Goal: Task Accomplishment & Management: Complete application form

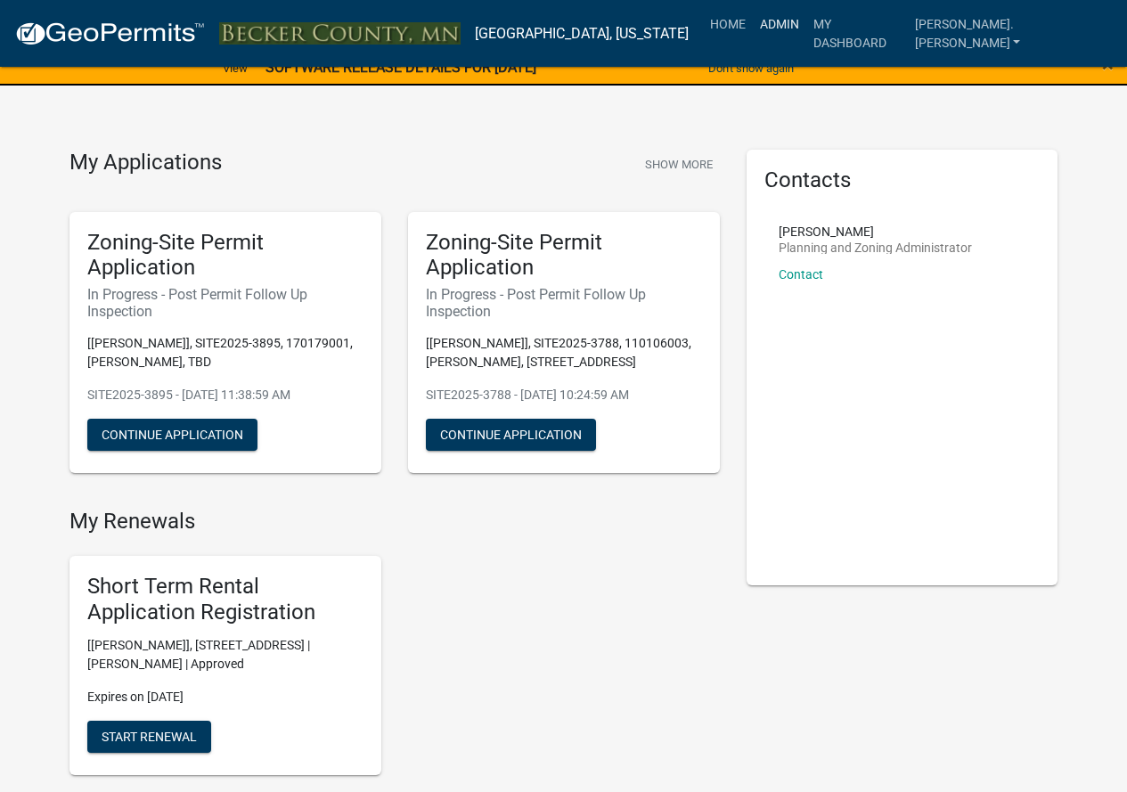
click at [806, 23] on link "Admin" at bounding box center [779, 24] width 53 height 34
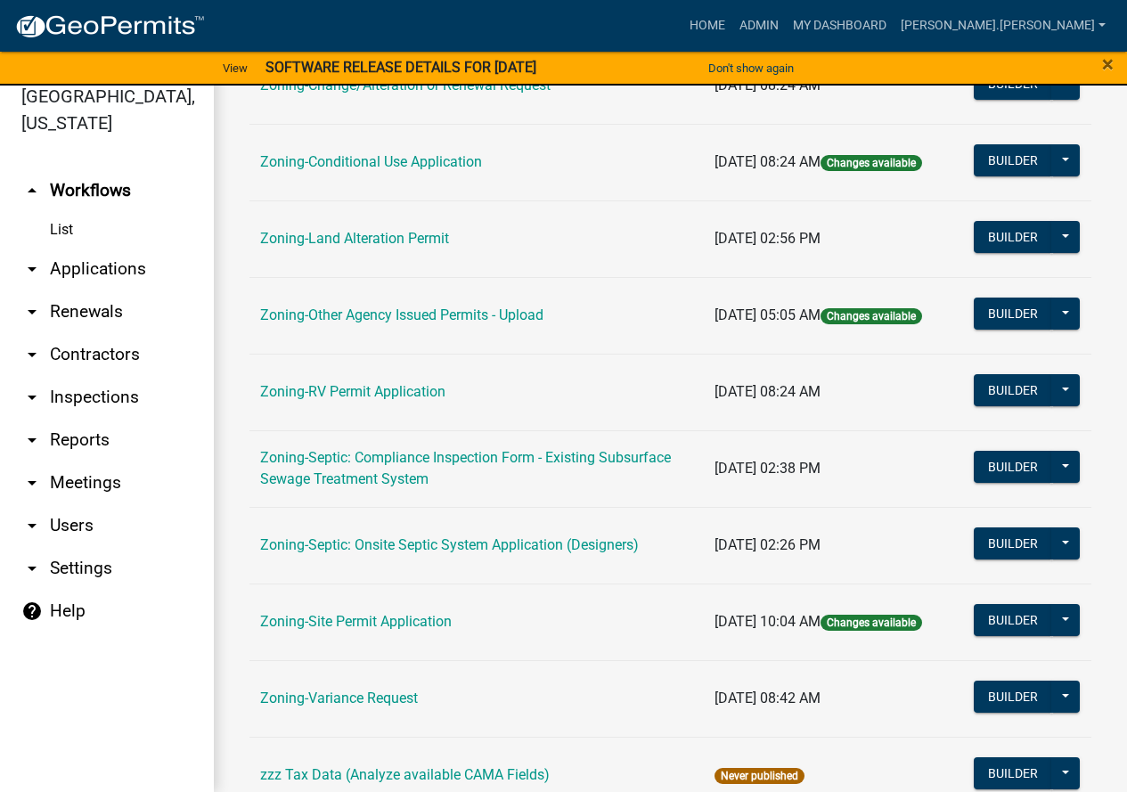
scroll to position [396, 0]
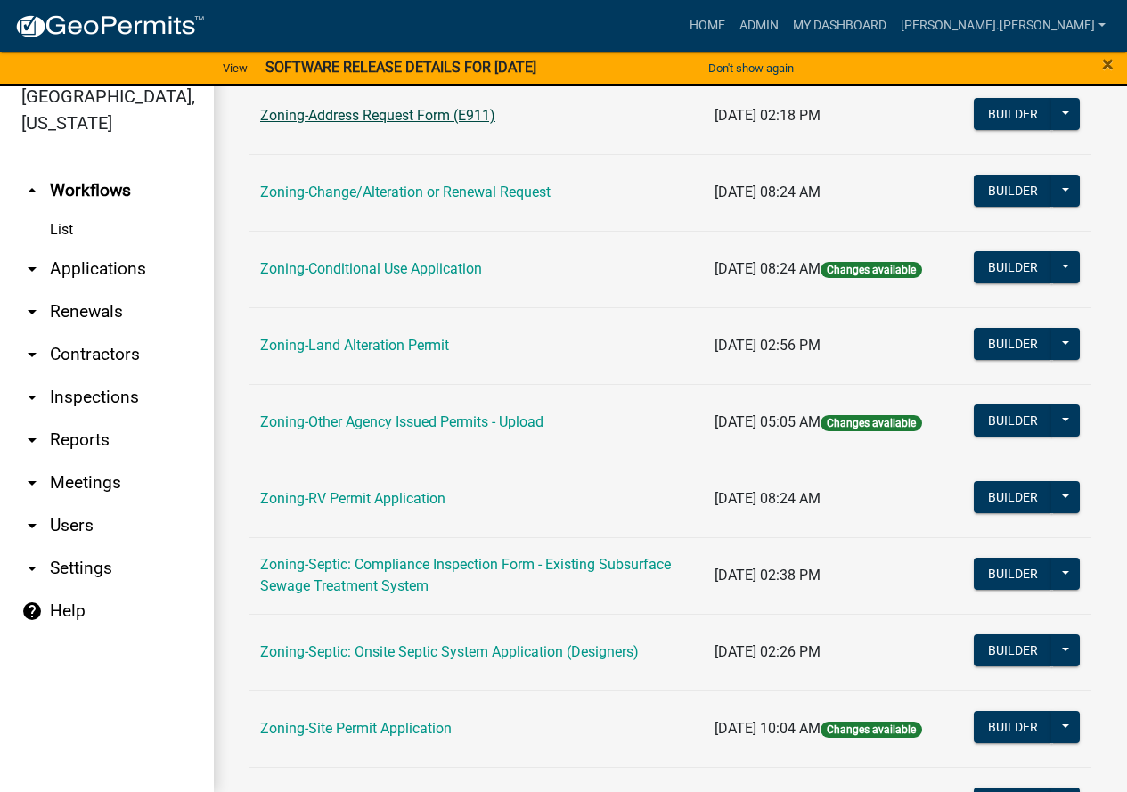
click at [372, 115] on link "Zoning-Address Request Form (E911)" at bounding box center [377, 115] width 235 height 17
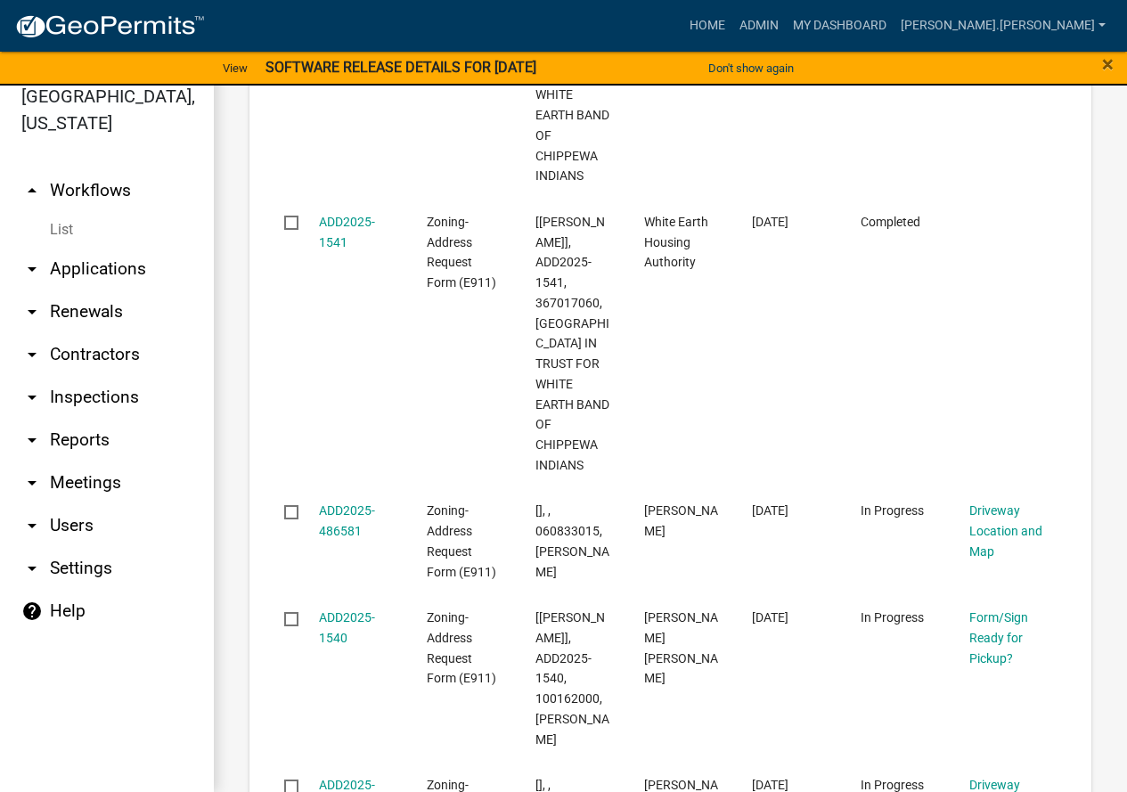
scroll to position [1960, 0]
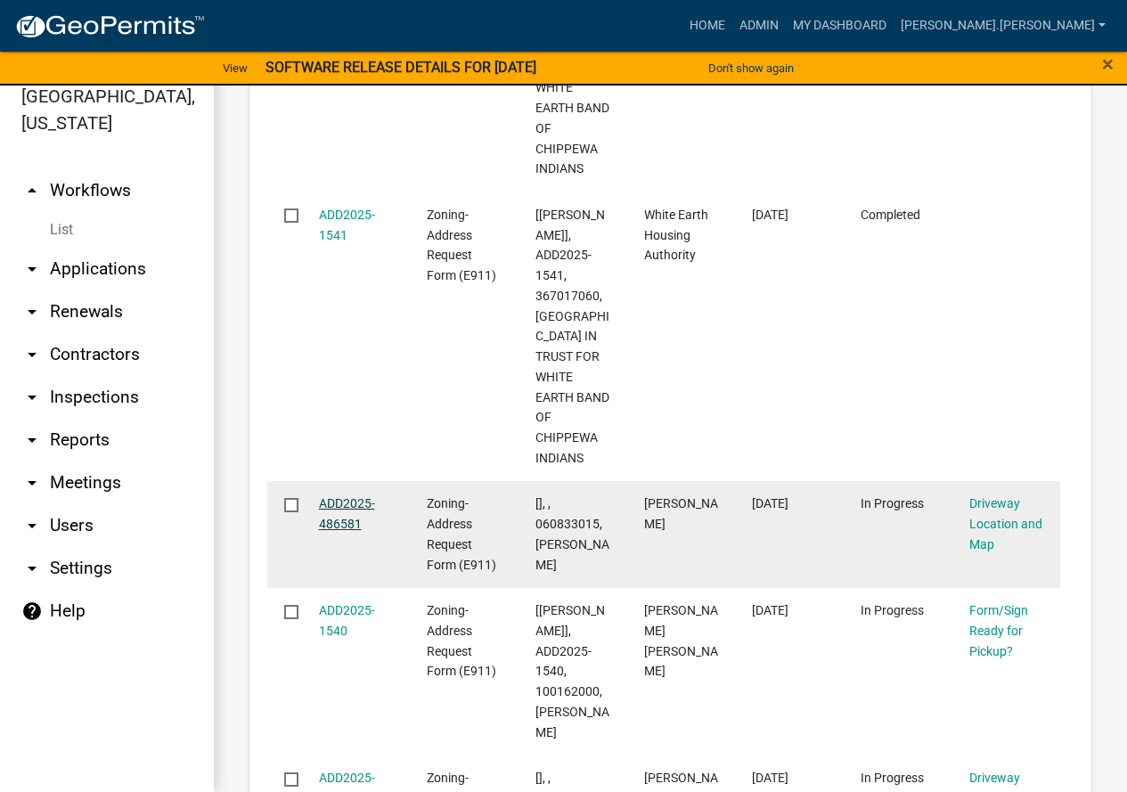
click at [324, 496] on link "ADD2025-486581" at bounding box center [347, 513] width 56 height 35
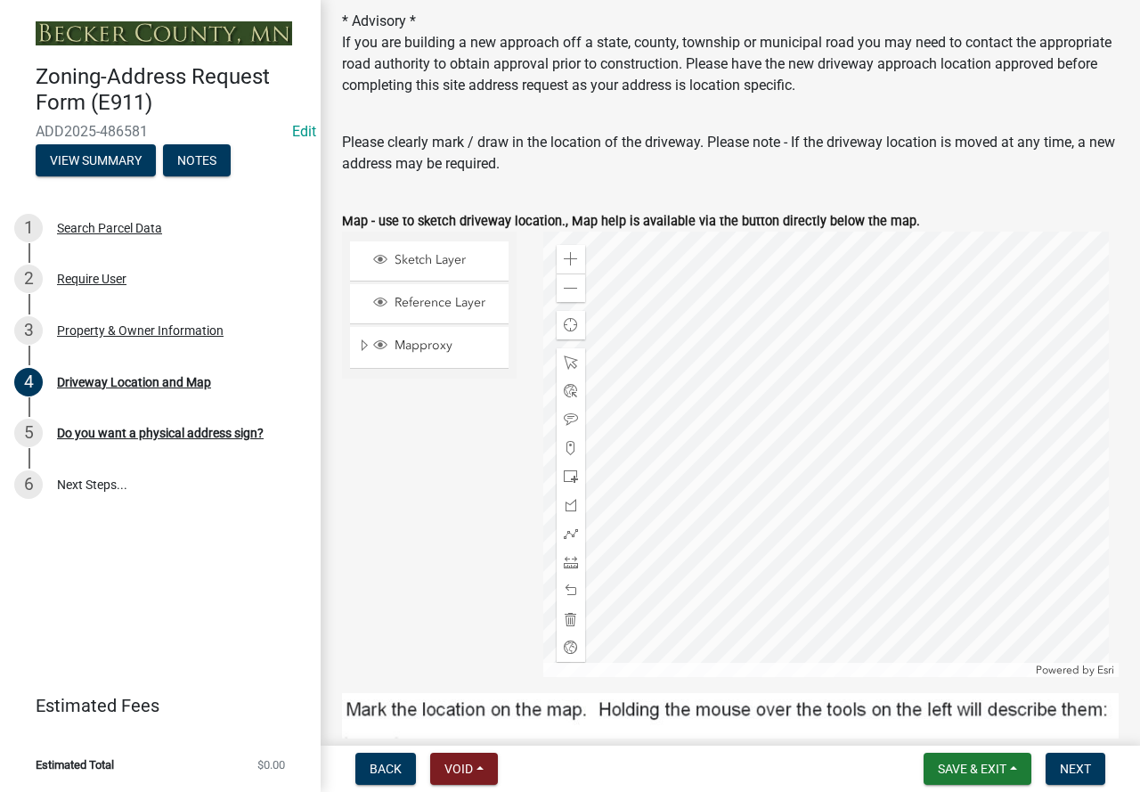
scroll to position [178, 0]
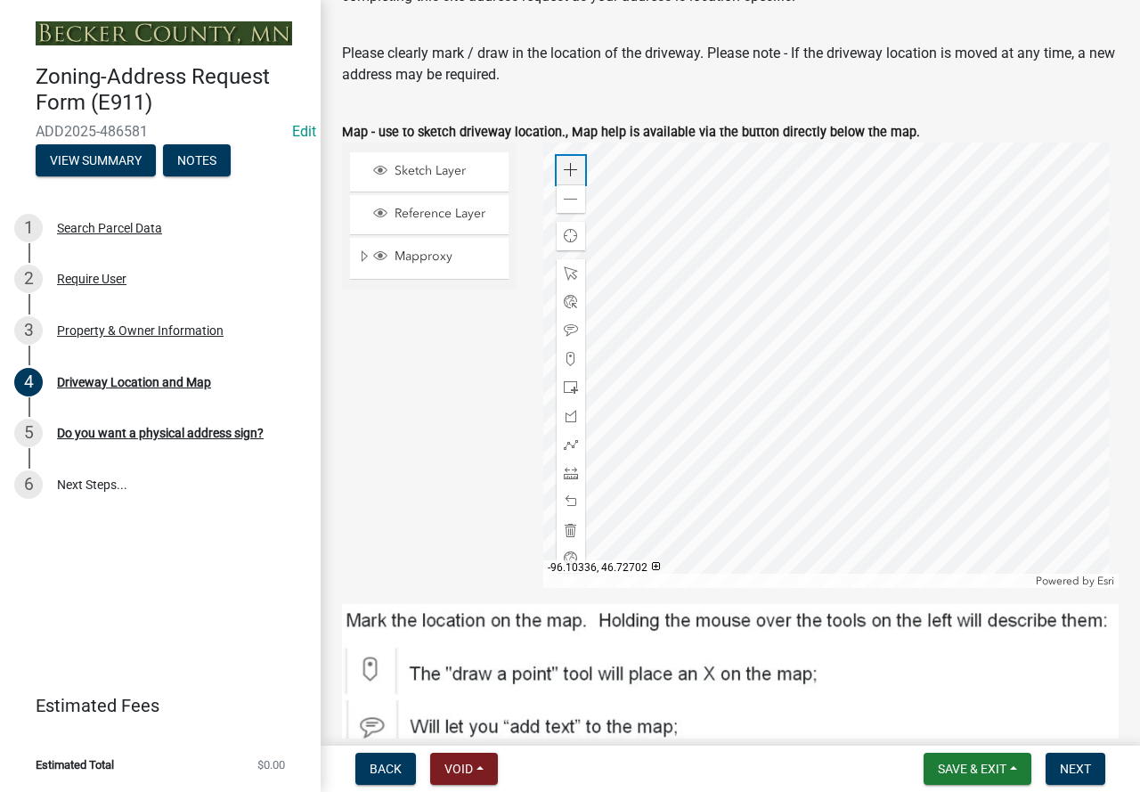
click at [571, 170] on span at bounding box center [571, 170] width 14 height 14
click at [755, 342] on div at bounding box center [831, 365] width 576 height 445
click at [567, 441] on span at bounding box center [571, 444] width 14 height 14
click at [727, 469] on div at bounding box center [831, 365] width 576 height 445
click at [873, 393] on div at bounding box center [831, 365] width 576 height 445
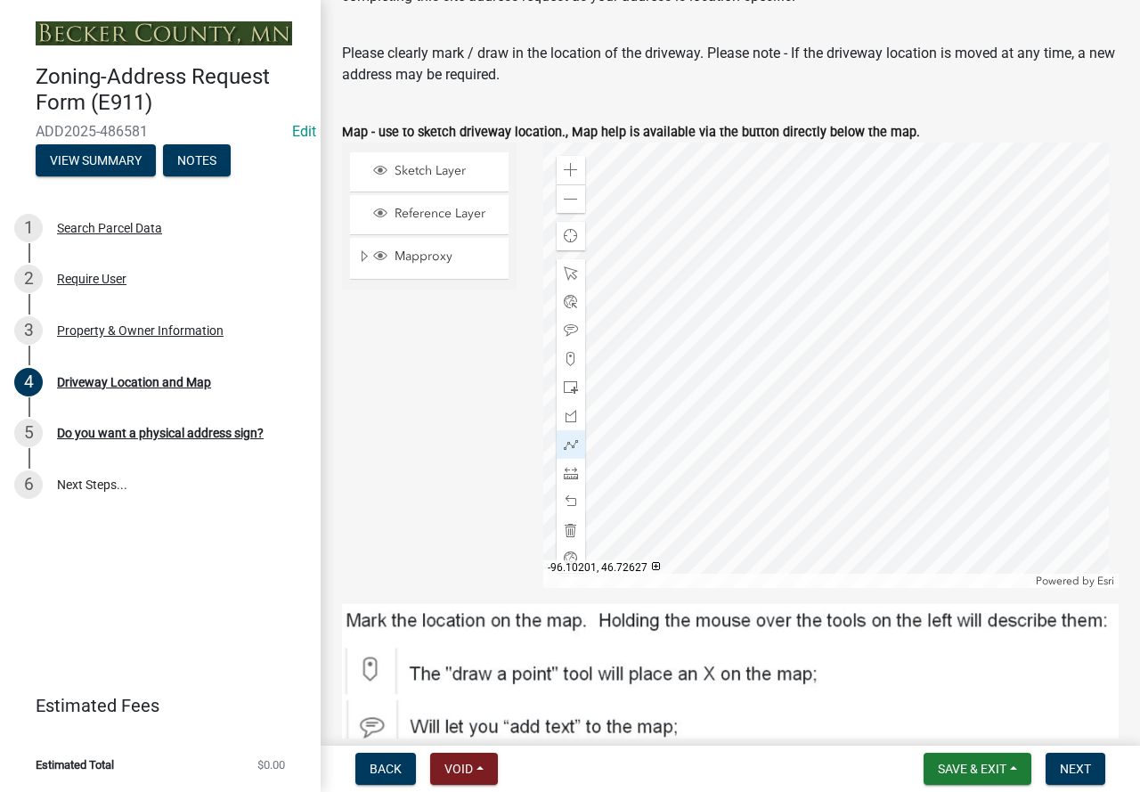
click at [873, 393] on div at bounding box center [831, 365] width 576 height 445
click at [571, 499] on span at bounding box center [571, 501] width 14 height 14
click at [734, 478] on div at bounding box center [831, 365] width 576 height 445
click at [856, 408] on div at bounding box center [831, 365] width 576 height 445
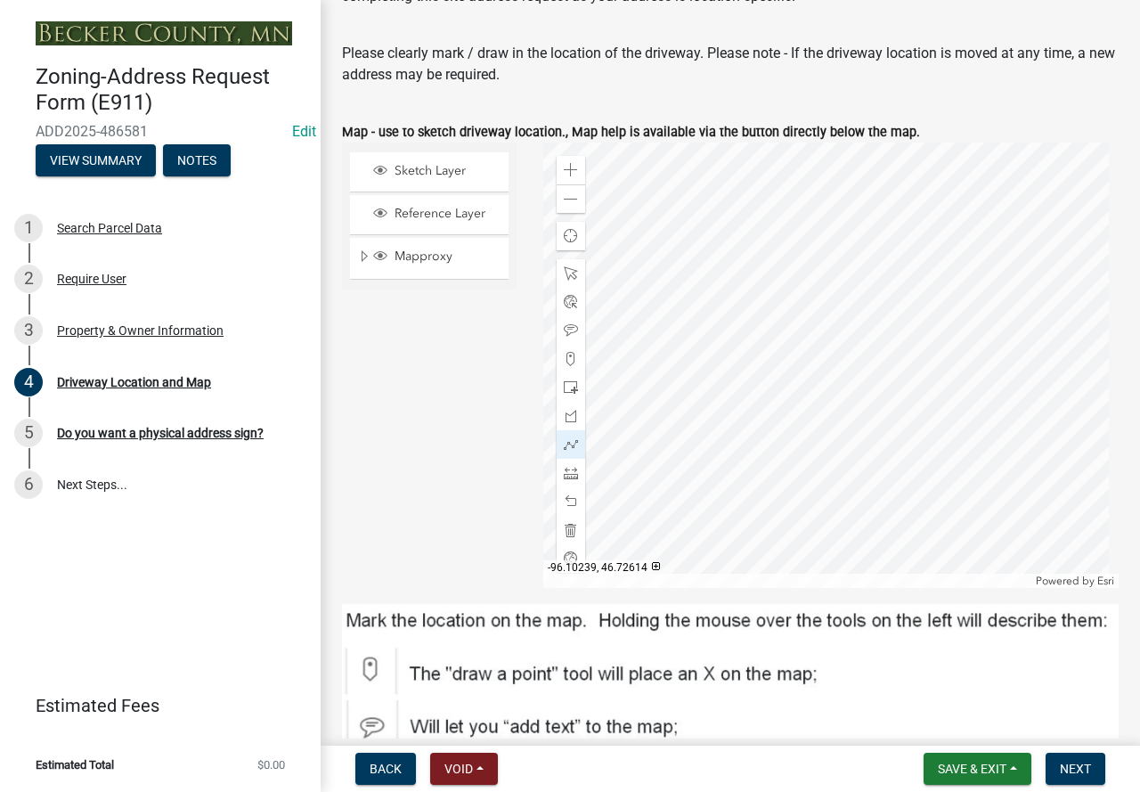
click at [724, 467] on div at bounding box center [831, 365] width 576 height 445
click at [847, 397] on div at bounding box center [831, 365] width 576 height 445
click at [858, 407] on div at bounding box center [831, 365] width 576 height 445
click at [856, 408] on div at bounding box center [831, 365] width 576 height 445
click at [725, 470] on div at bounding box center [831, 365] width 576 height 445
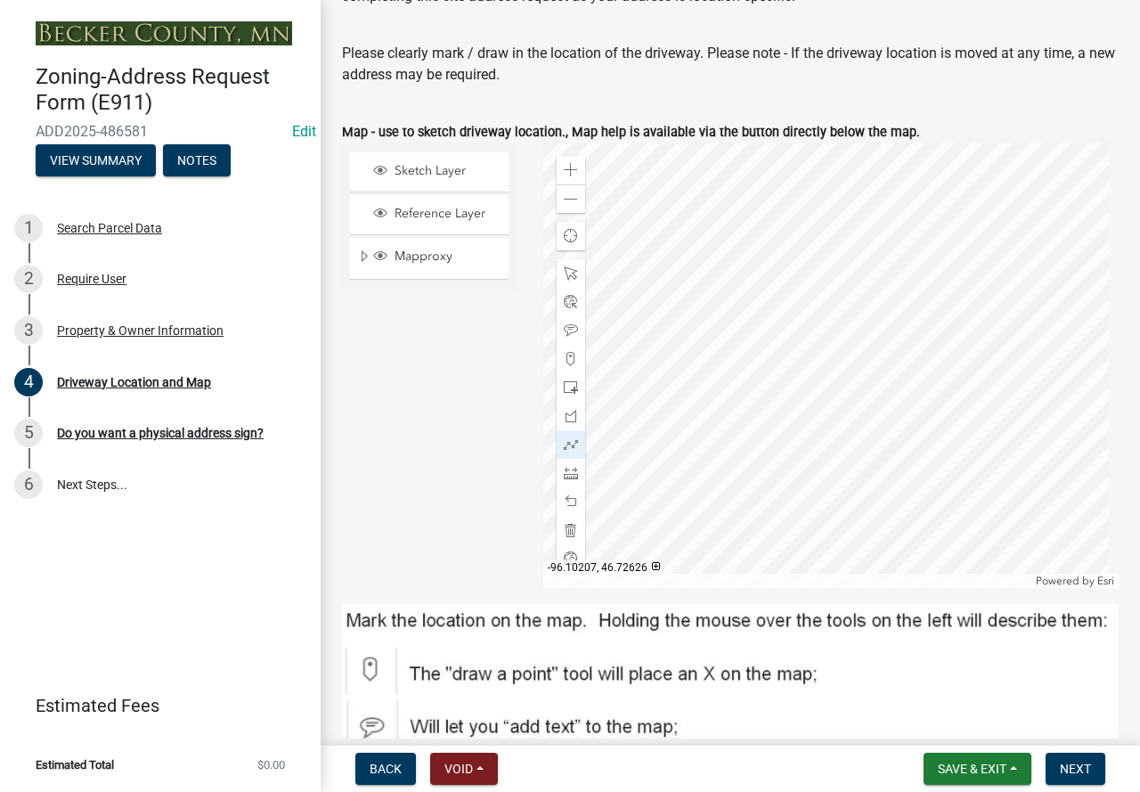
click at [852, 401] on div at bounding box center [831, 365] width 576 height 445
click at [856, 408] on div at bounding box center [831, 365] width 576 height 445
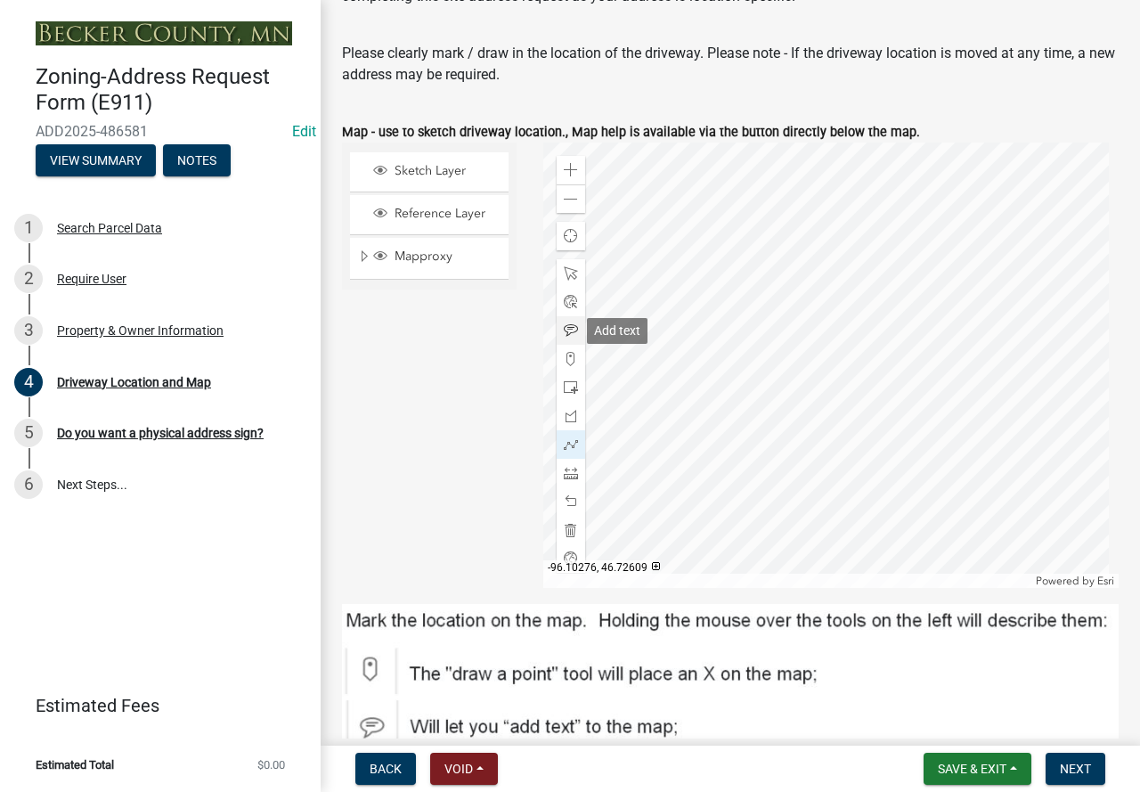
click at [567, 326] on span at bounding box center [571, 330] width 14 height 14
click at [731, 433] on div at bounding box center [831, 365] width 576 height 445
click at [755, 394] on div at bounding box center [831, 365] width 576 height 445
click at [559, 502] on div at bounding box center [571, 501] width 29 height 29
click at [747, 332] on div at bounding box center [831, 365] width 576 height 445
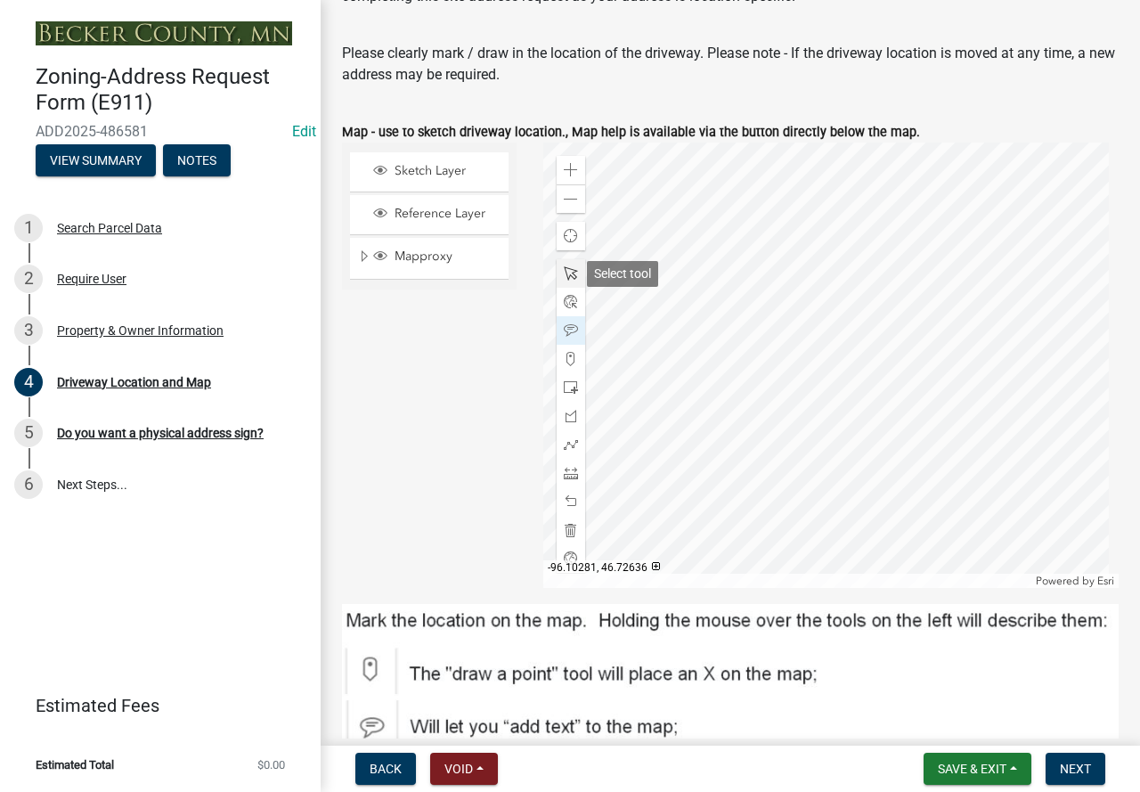
click at [566, 279] on span at bounding box center [571, 273] width 14 height 14
click at [740, 327] on div at bounding box center [831, 365] width 576 height 445
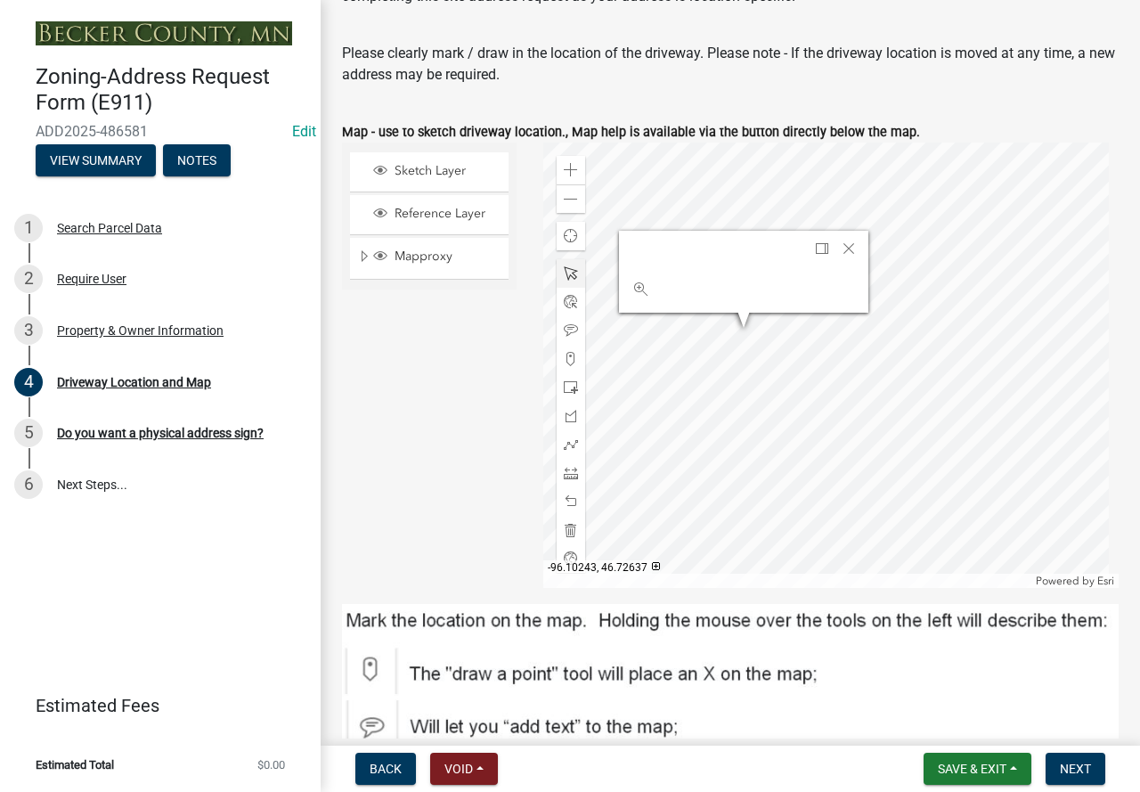
click at [730, 312] on div "Zoom to" at bounding box center [743, 289] width 249 height 46
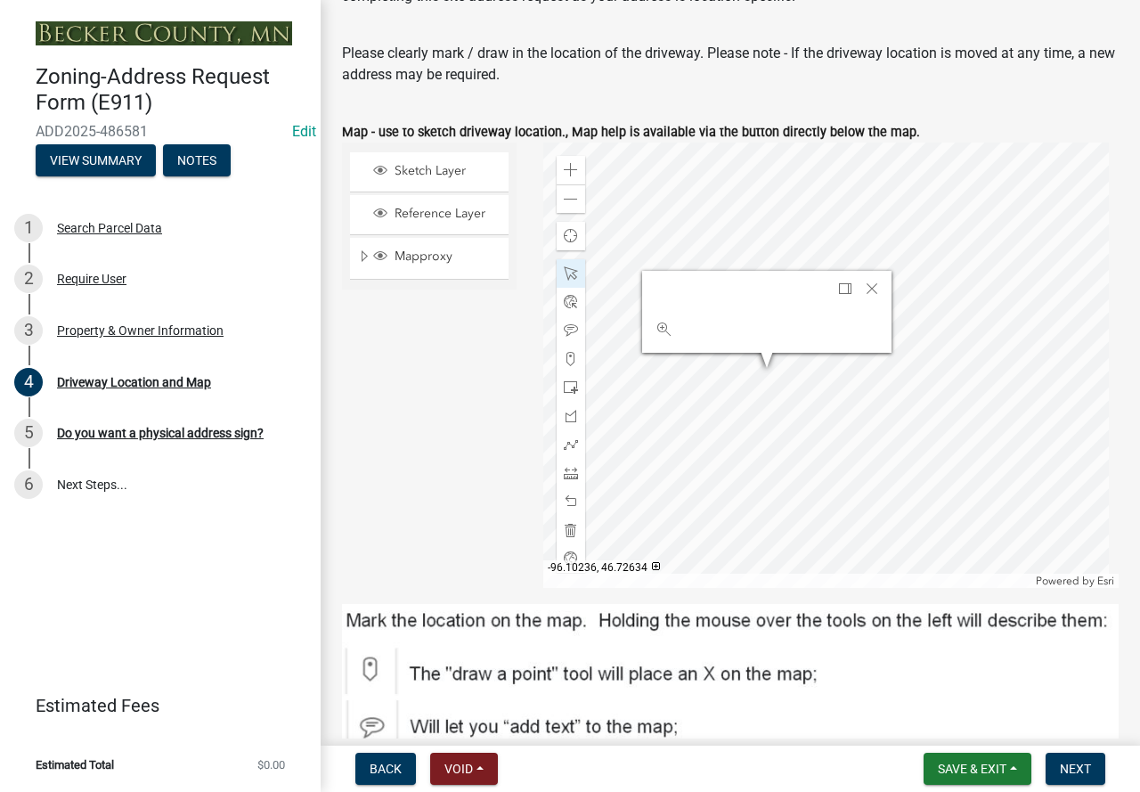
click at [781, 365] on div at bounding box center [831, 365] width 576 height 445
click at [870, 288] on span "Close" at bounding box center [872, 289] width 14 height 14
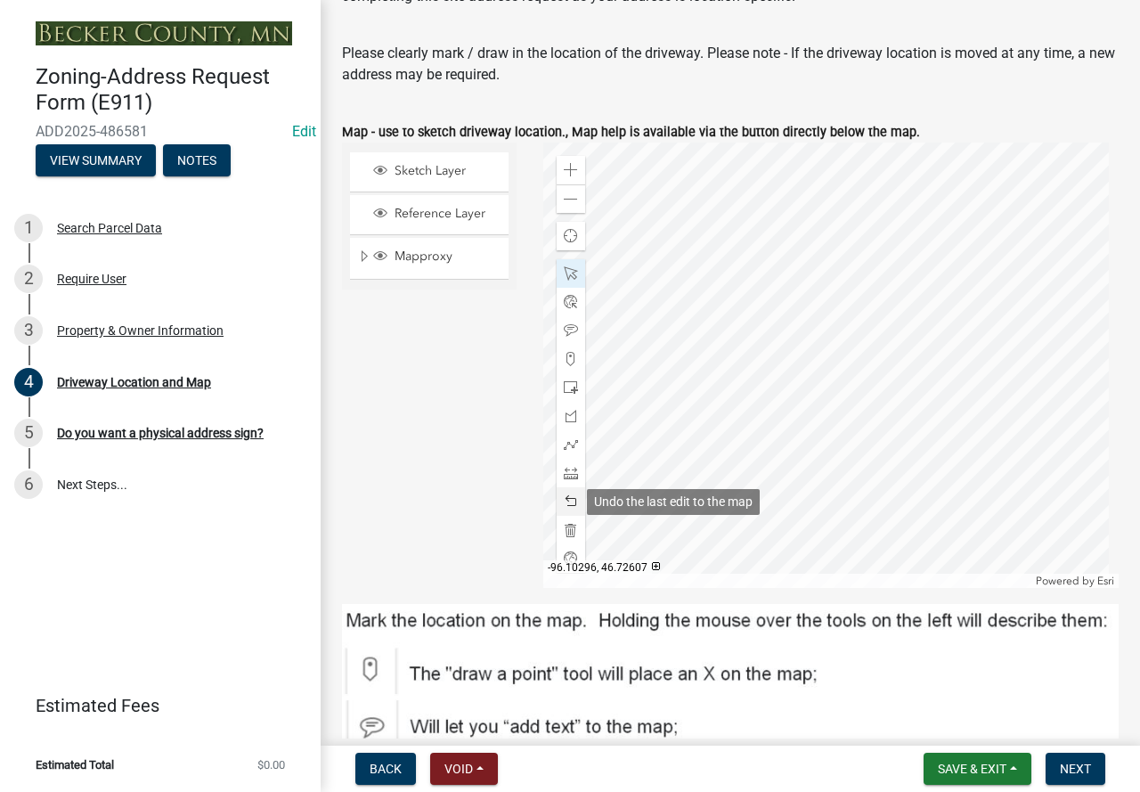
click at [566, 513] on div at bounding box center [571, 501] width 29 height 29
click at [571, 331] on span at bounding box center [571, 330] width 14 height 14
click at [753, 417] on div at bounding box center [831, 365] width 576 height 445
click at [570, 503] on span at bounding box center [571, 501] width 14 height 14
click at [565, 279] on span at bounding box center [571, 273] width 14 height 14
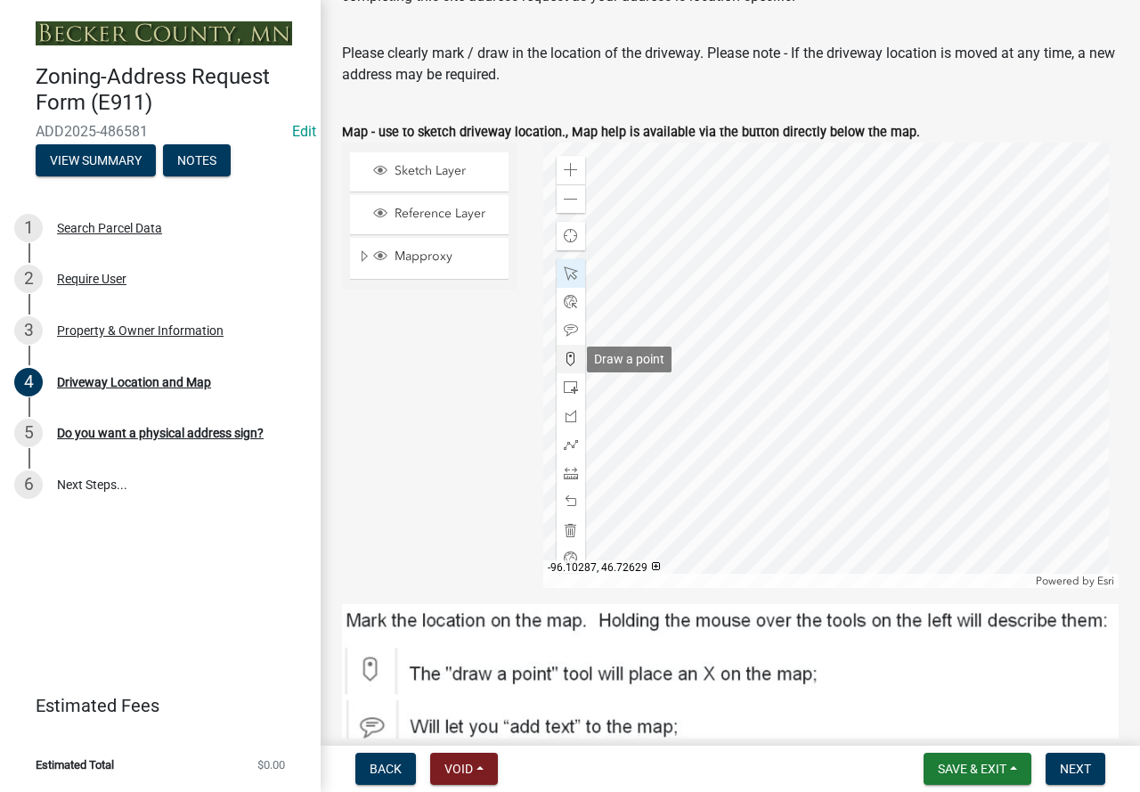
click at [571, 369] on div at bounding box center [571, 359] width 29 height 29
click at [766, 469] on div at bounding box center [831, 365] width 576 height 445
click at [567, 445] on span at bounding box center [571, 444] width 14 height 14
click at [767, 438] on div at bounding box center [831, 365] width 576 height 445
click at [770, 458] on div at bounding box center [831, 365] width 576 height 445
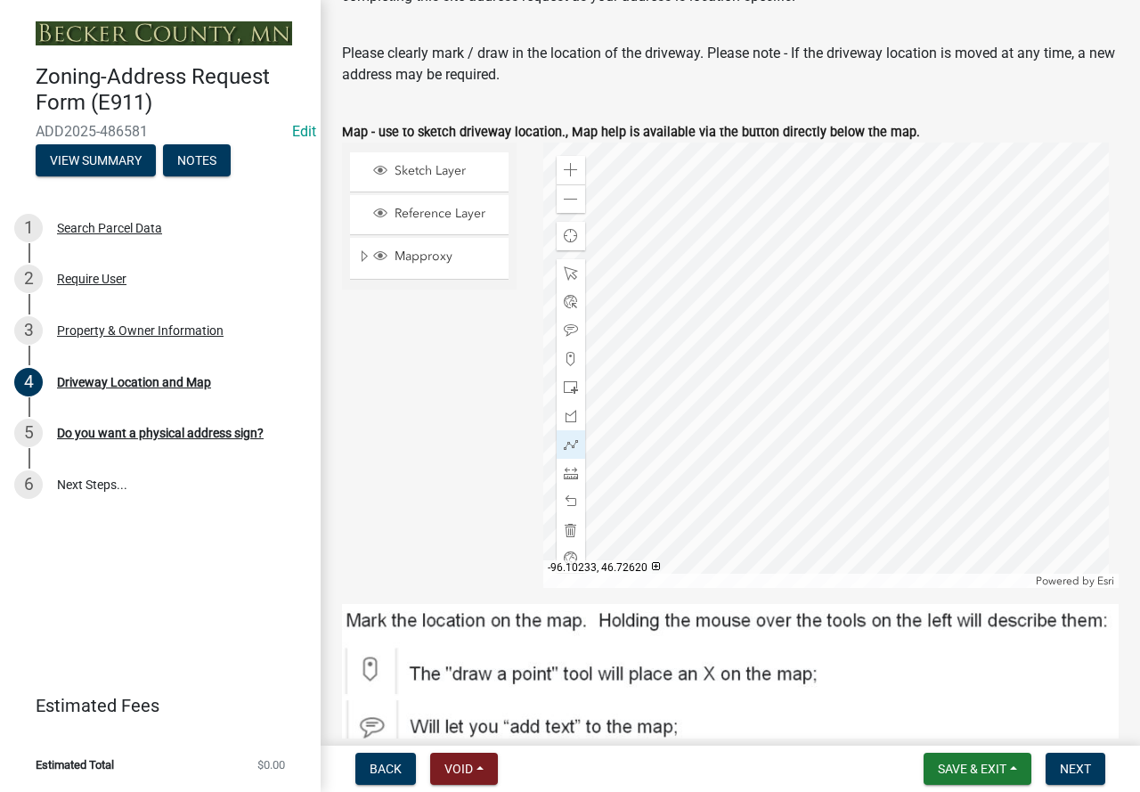
click at [792, 446] on div at bounding box center [831, 365] width 576 height 445
click at [772, 454] on div at bounding box center [831, 365] width 576 height 445
click at [808, 365] on div at bounding box center [831, 365] width 576 height 445
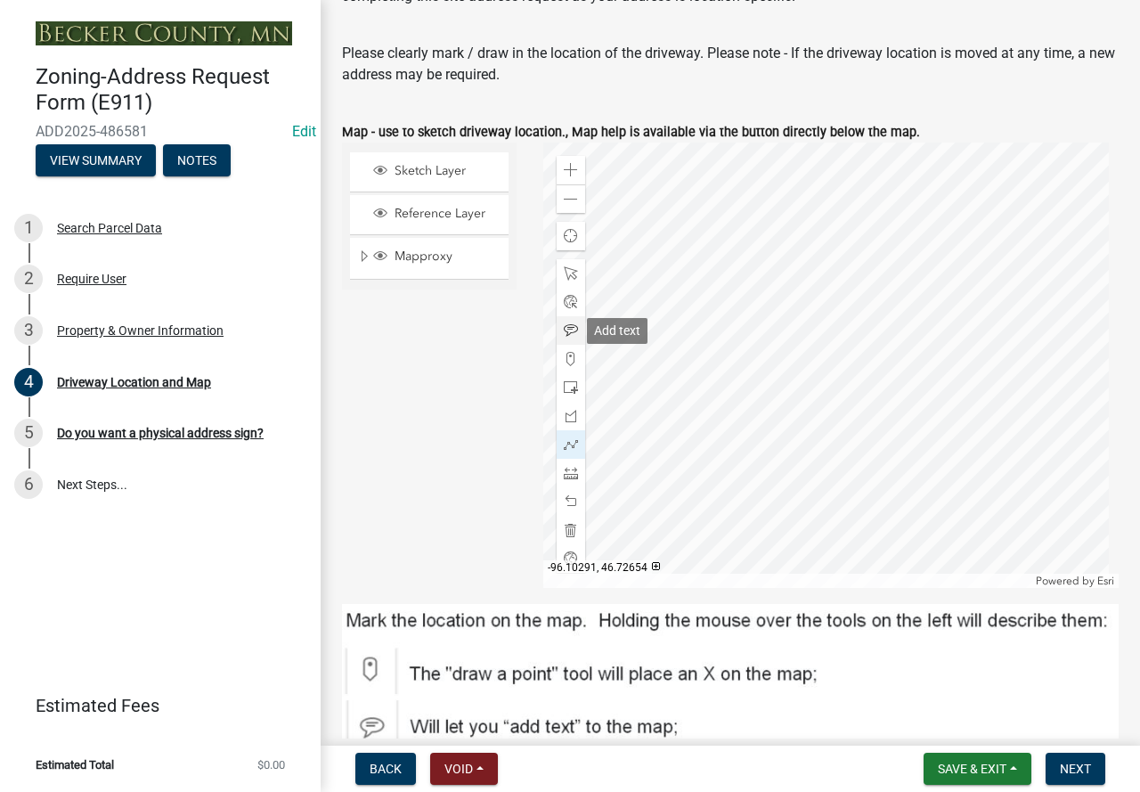
click at [569, 335] on span at bounding box center [571, 330] width 14 height 14
click at [798, 347] on div at bounding box center [831, 365] width 576 height 445
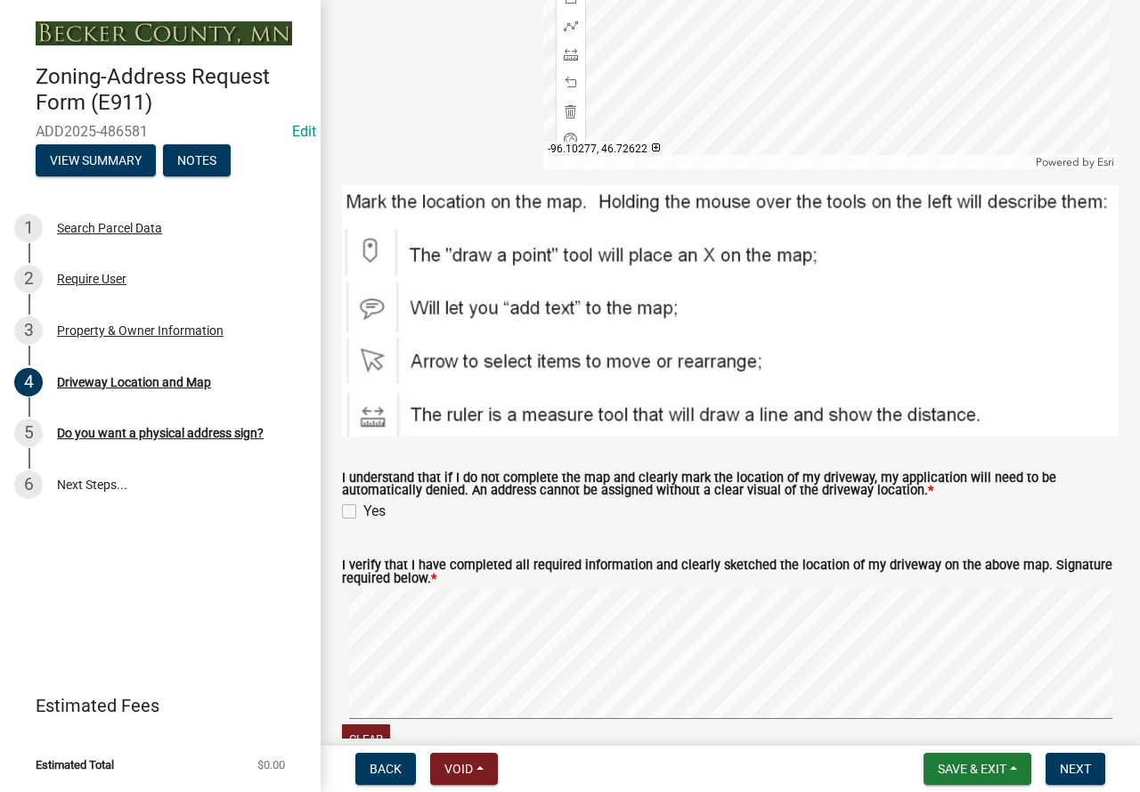
scroll to position [624, 0]
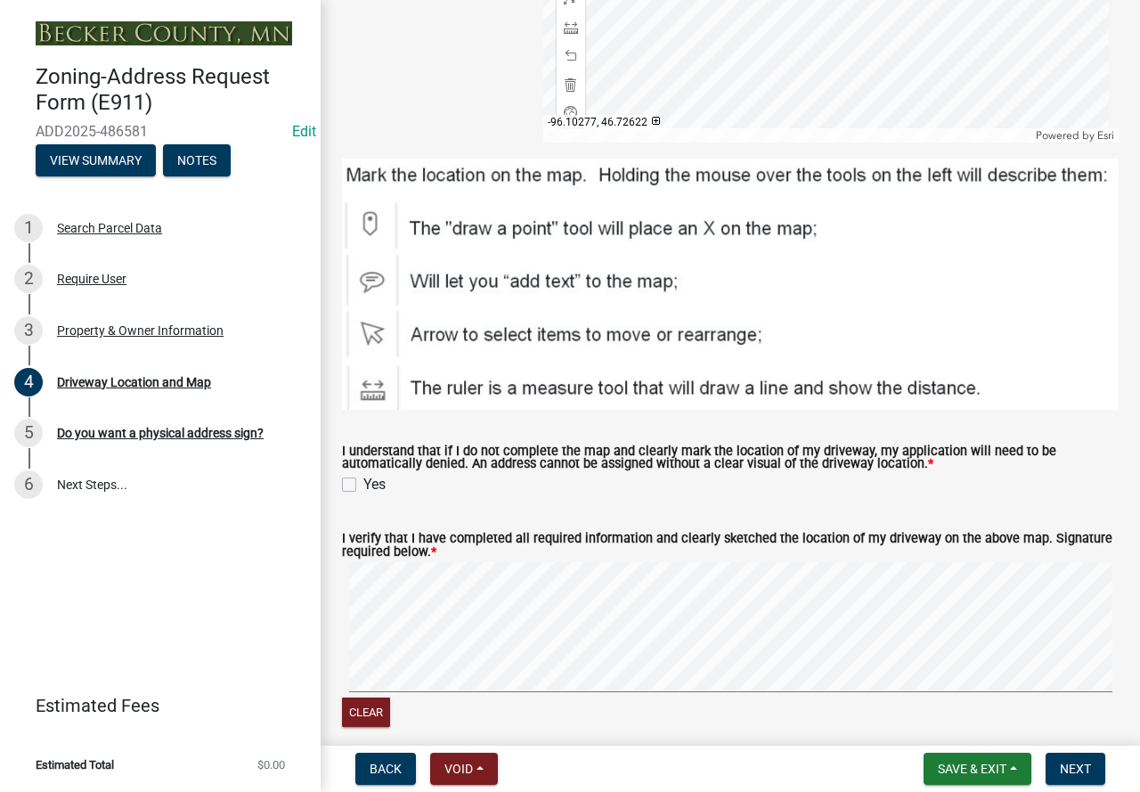
click at [363, 483] on label "Yes" at bounding box center [374, 484] width 22 height 21
click at [363, 483] on input "Yes" at bounding box center [369, 480] width 12 height 12
checkbox input "true"
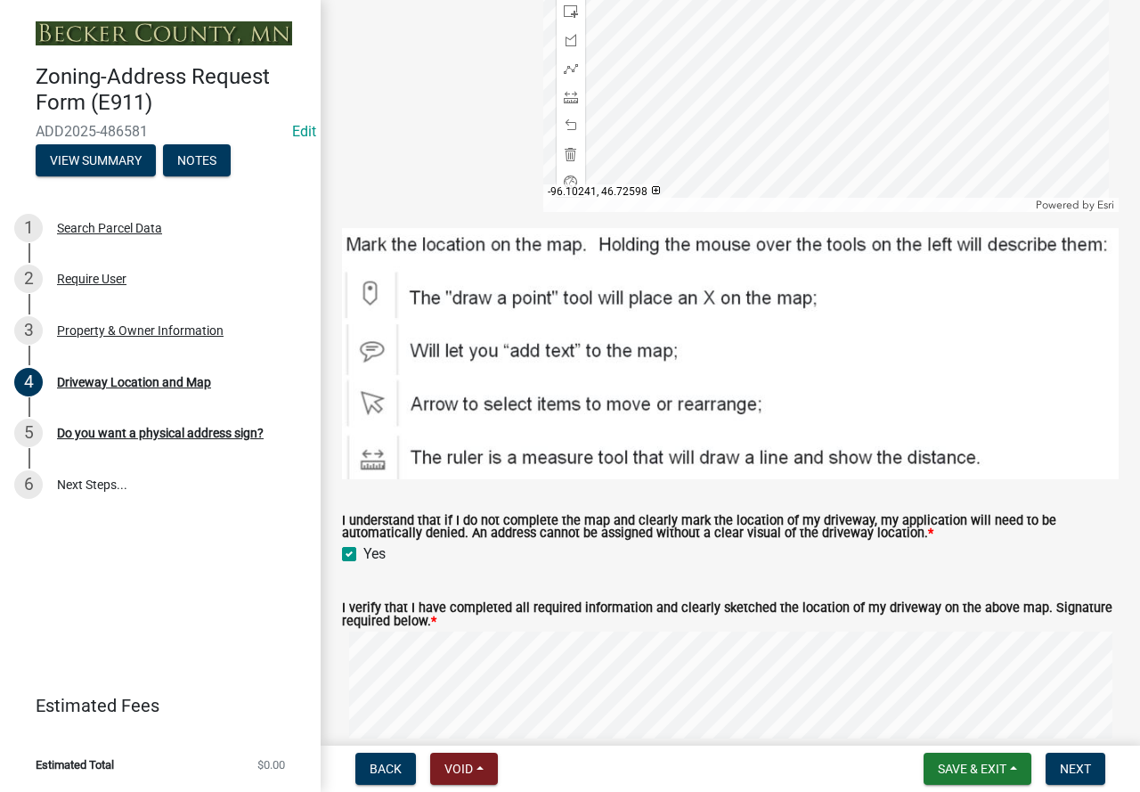
scroll to position [698, 0]
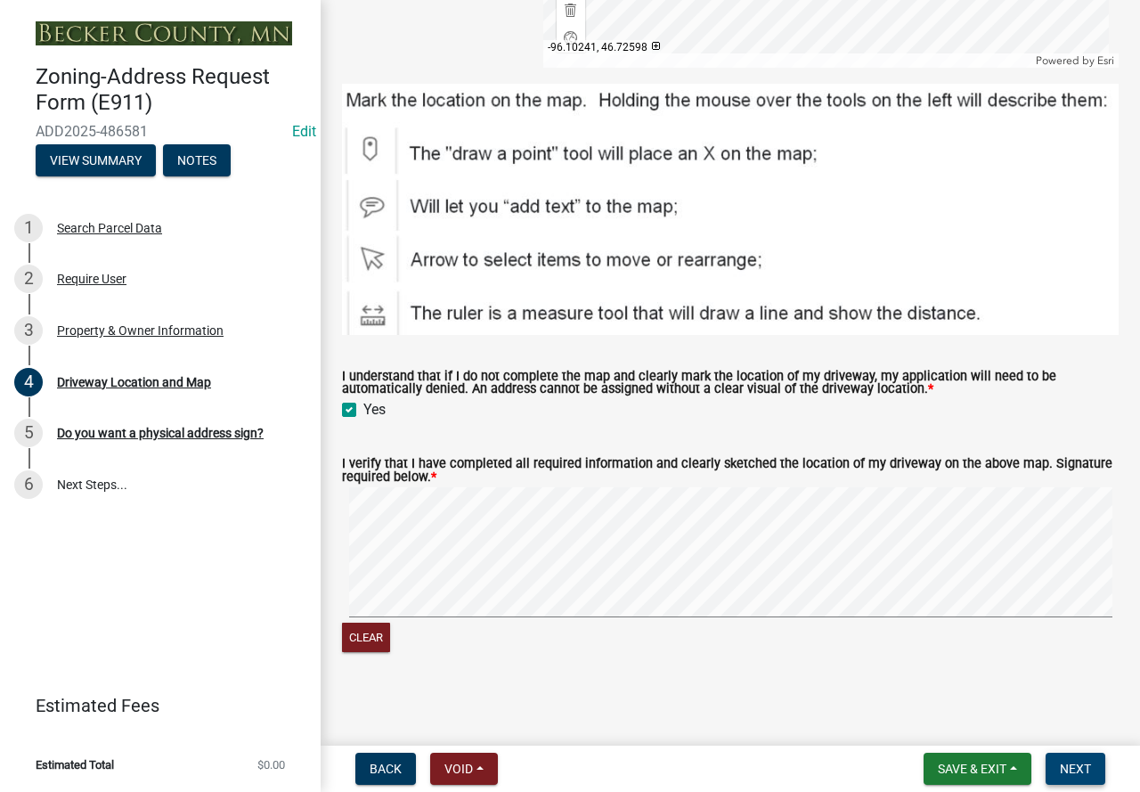
click at [1060, 762] on span "Next" at bounding box center [1075, 769] width 31 height 14
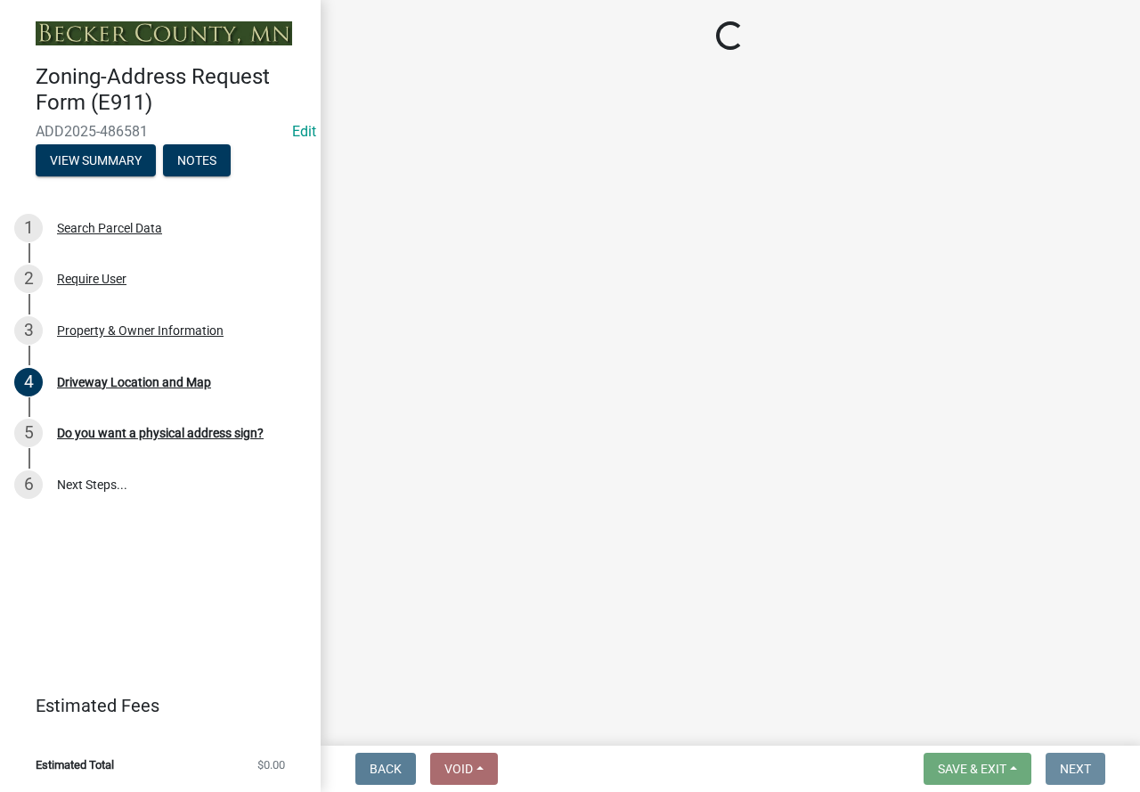
scroll to position [0, 0]
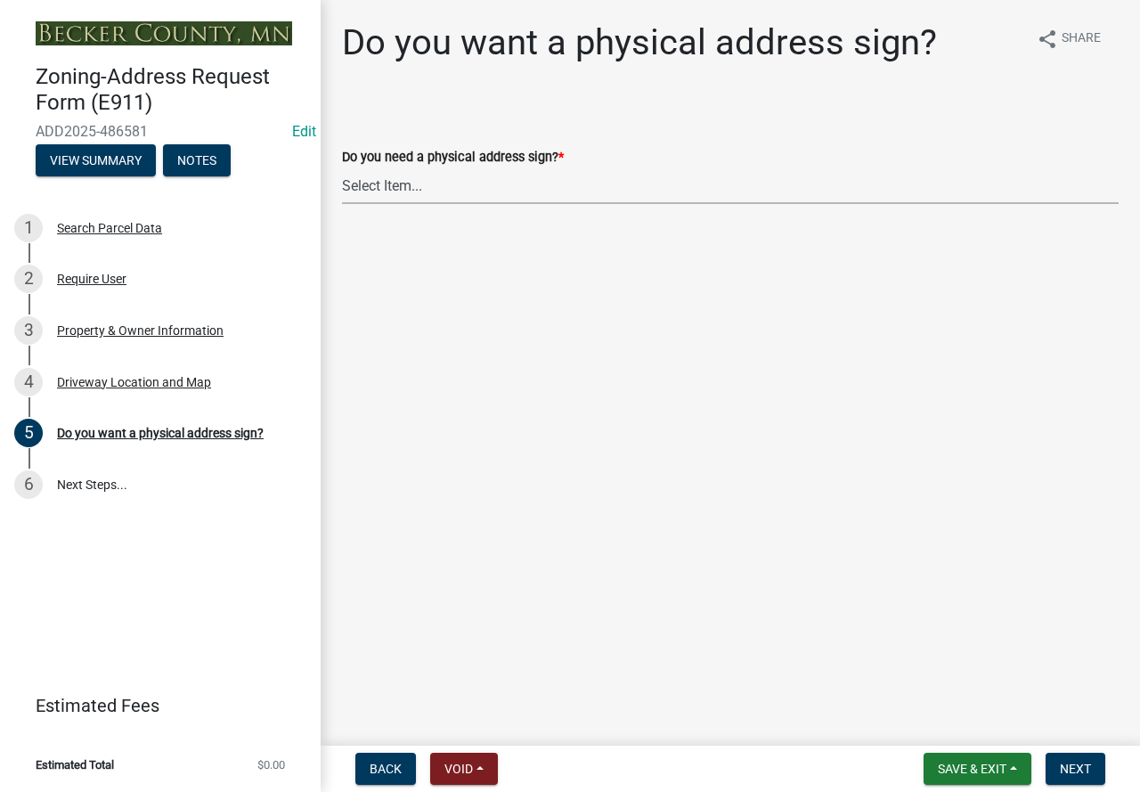
click at [377, 188] on select "Select Item... No sign needed. Please just email me my new address. Yes, I need…" at bounding box center [730, 185] width 777 height 37
click at [342, 167] on select "Select Item... No sign needed. Please just email me my new address. Yes, I need…" at bounding box center [730, 185] width 777 height 37
select select "e0d83106-b8a0-4213-8b37-9ca0094bb326"
click at [1064, 759] on button "Next" at bounding box center [1076, 769] width 60 height 32
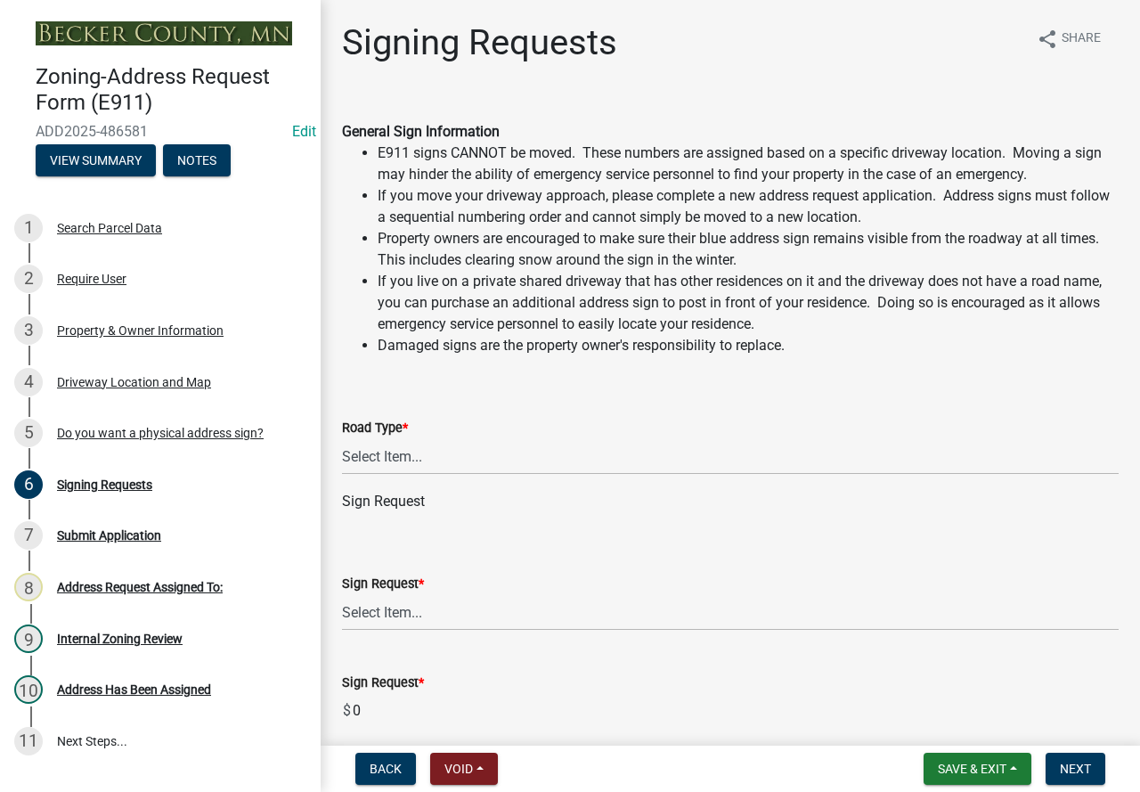
drag, startPoint x: 557, startPoint y: 264, endPoint x: 533, endPoint y: 267, distance: 24.3
drag, startPoint x: 533, startPoint y: 267, endPoint x: 489, endPoint y: 260, distance: 44.2
click at [489, 260] on li "Property owners are encouraged to make sure their blue address sign remains vis…" at bounding box center [748, 249] width 741 height 43
click at [423, 453] on select "Select Item... Private Easement Public / [GEOGRAPHIC_DATA]" at bounding box center [730, 456] width 777 height 37
click at [456, 446] on select "Select Item... Private Easement Public / [GEOGRAPHIC_DATA]" at bounding box center [730, 456] width 777 height 37
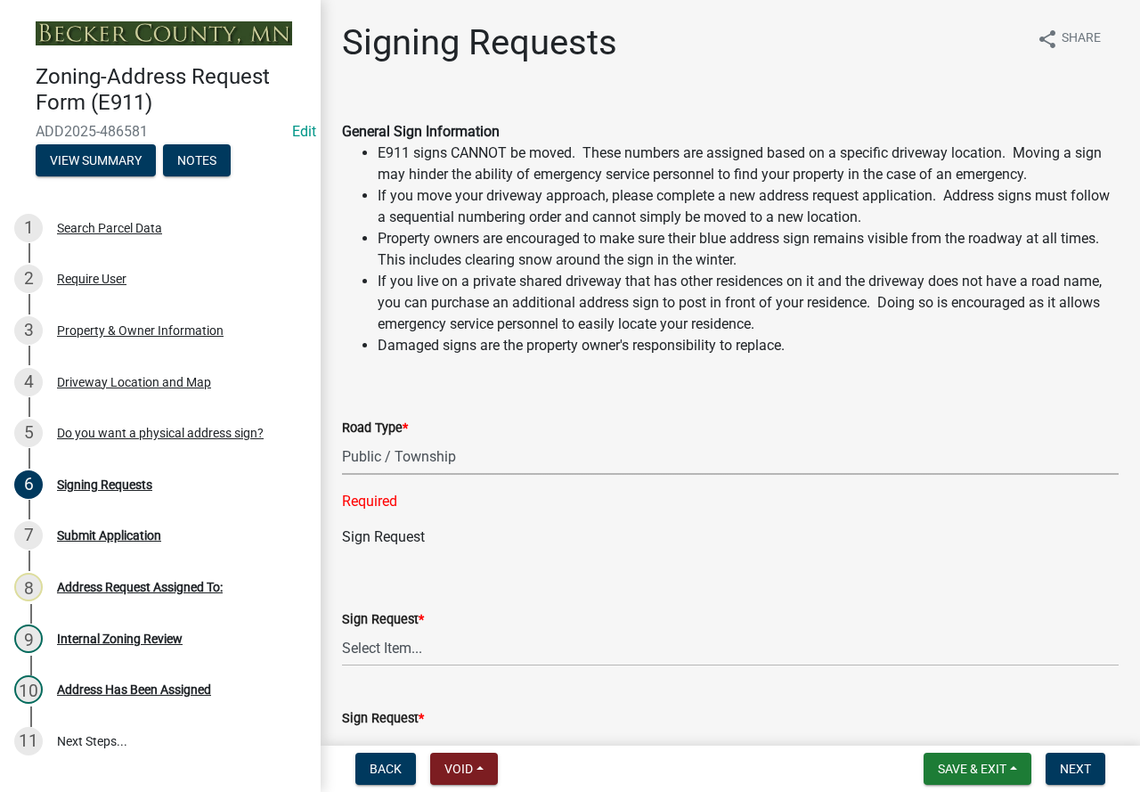
click at [342, 438] on select "Select Item... Private Easement Public / [GEOGRAPHIC_DATA]" at bounding box center [730, 456] width 777 height 37
select select "59ebb622-b26c-47b0-ac7c-13ae008290a6"
click at [464, 463] on select "Select Item... Private Easement Public / [GEOGRAPHIC_DATA]" at bounding box center [730, 456] width 777 height 37
click at [342, 438] on select "Select Item... Private Easement Public / [GEOGRAPHIC_DATA]" at bounding box center [730, 456] width 777 height 37
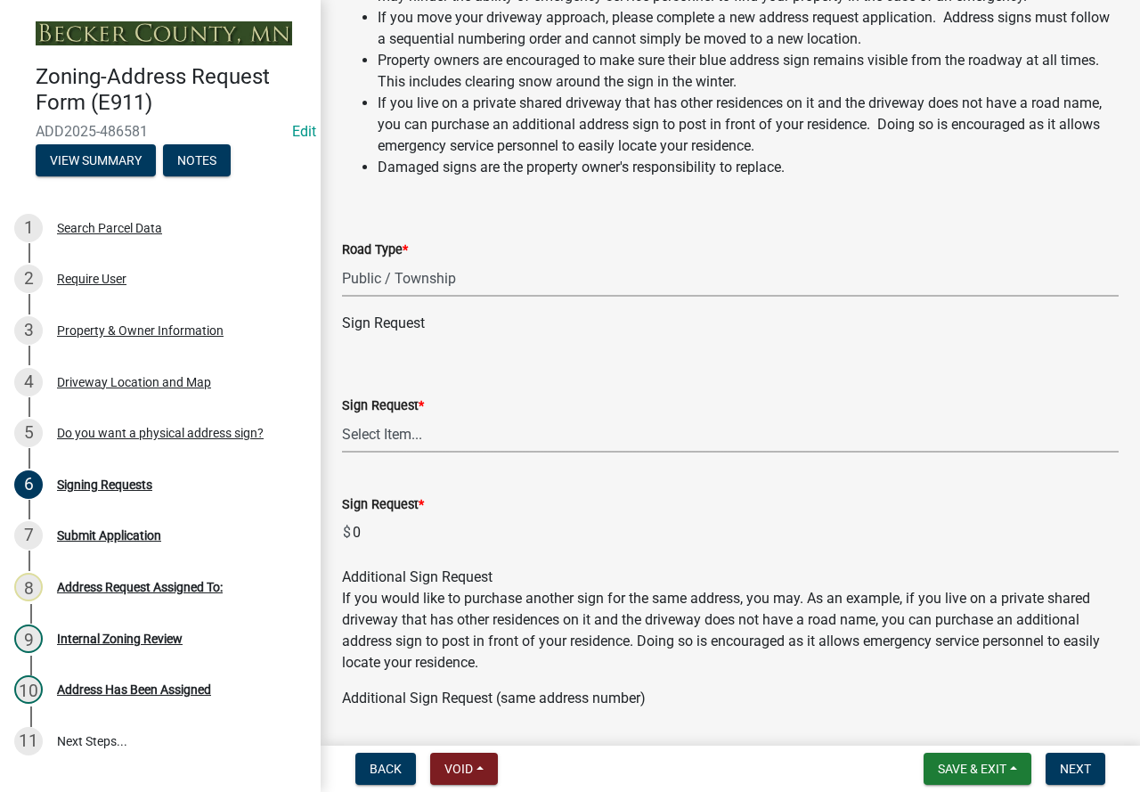
click at [426, 418] on select "Select Item... $12 - I only need a post (no sign or installation). $25 - I only…" at bounding box center [730, 434] width 777 height 37
click at [342, 416] on select "Select Item... $12 - I only need a post (no sign or installation). $25 - I only…" at bounding box center [730, 434] width 777 height 37
select select "9be1d10c-73ea-4d51-99c5-7418e6c4c8e0"
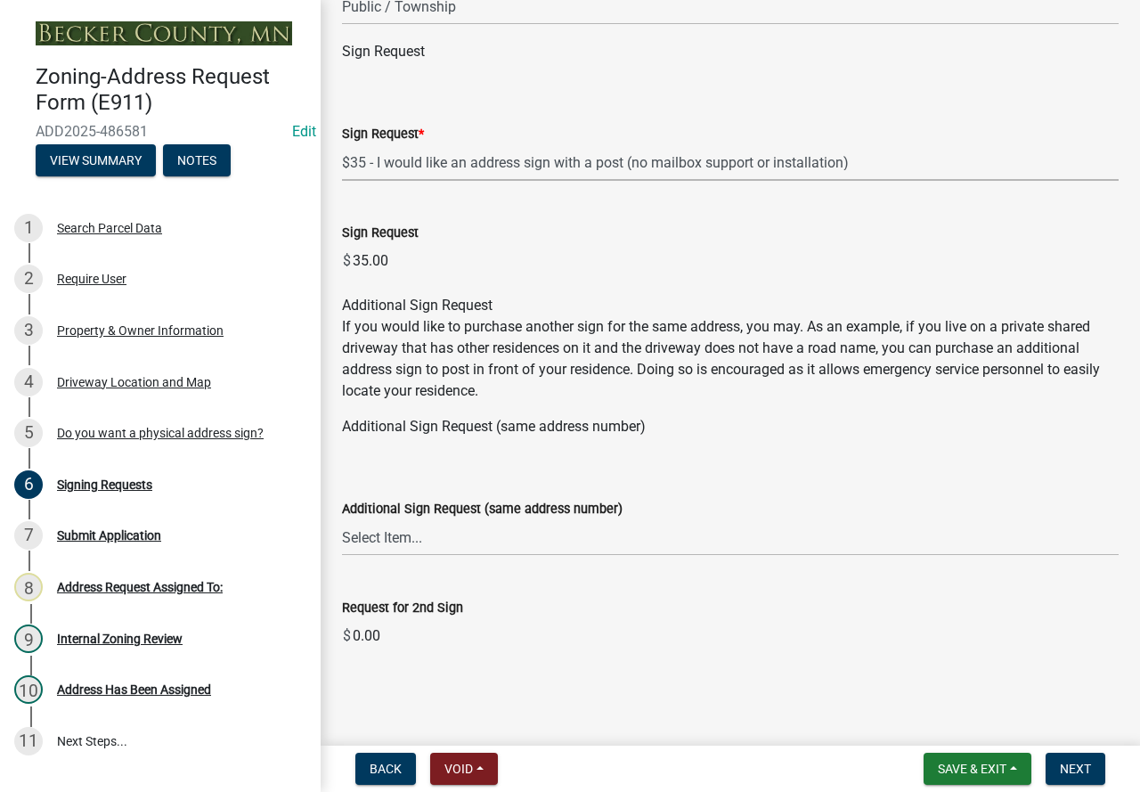
scroll to position [451, 0]
click at [1090, 763] on span "Next" at bounding box center [1075, 769] width 31 height 14
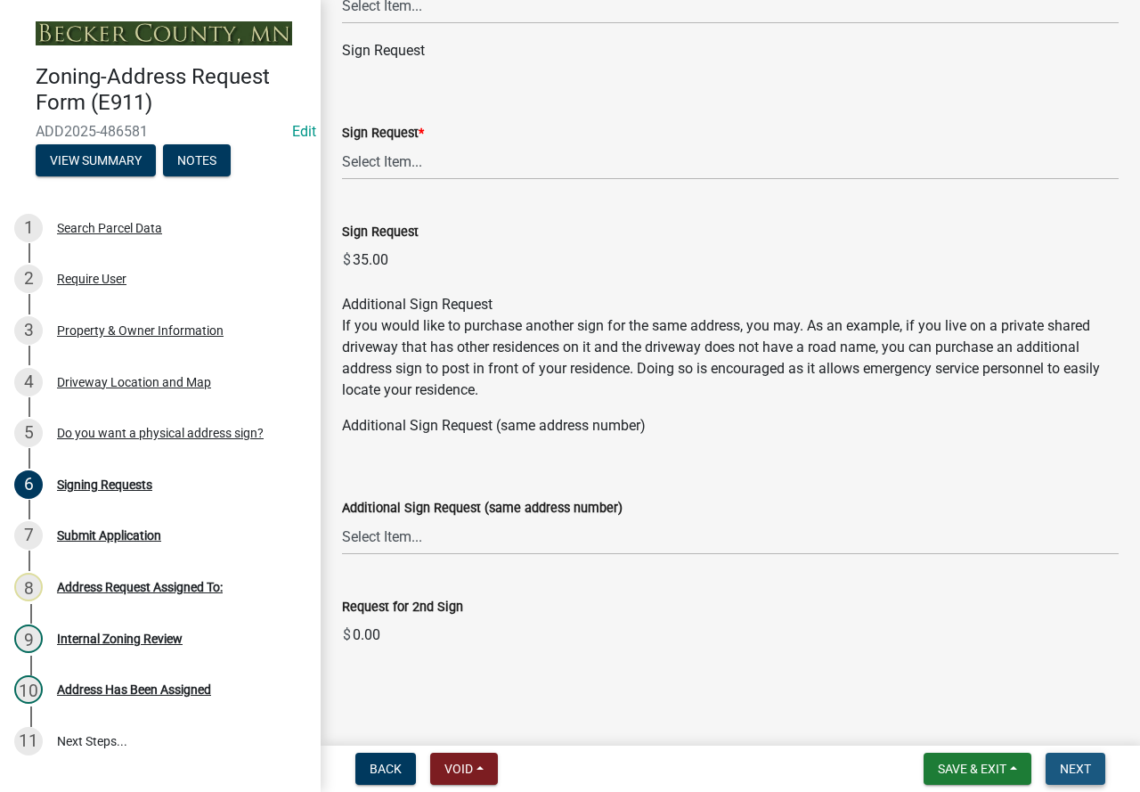
scroll to position [0, 0]
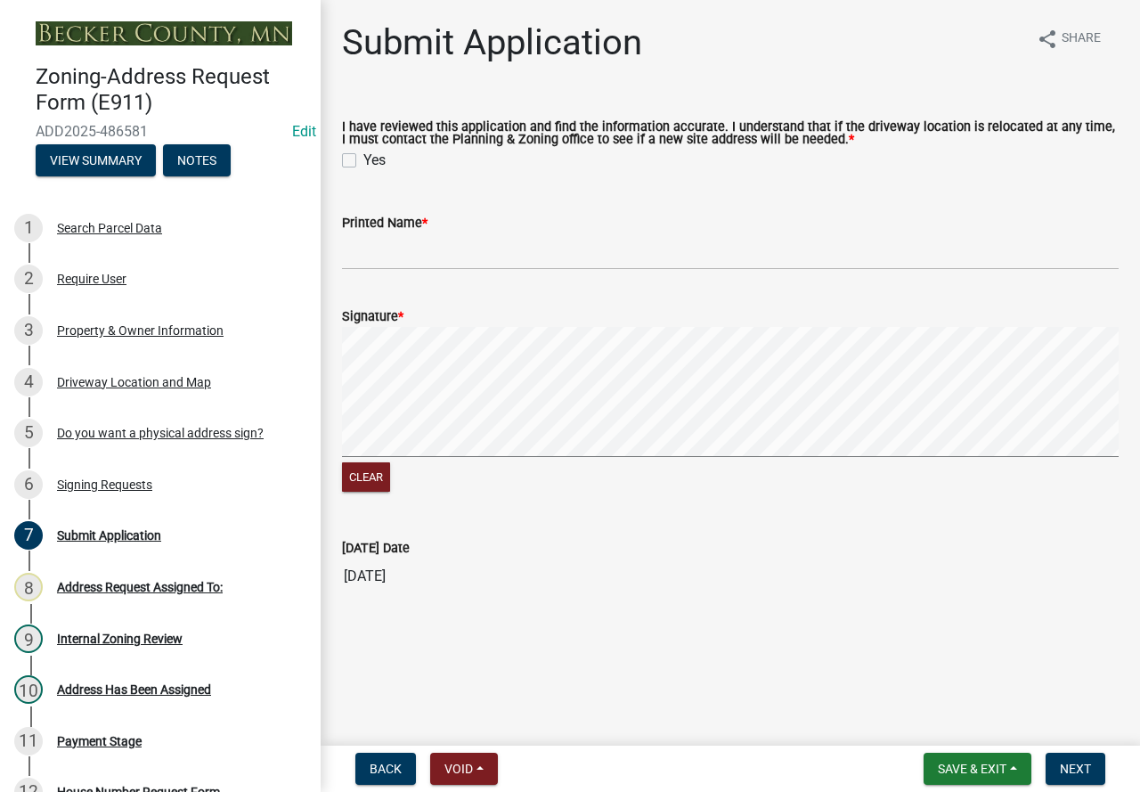
click at [363, 155] on label "Yes" at bounding box center [374, 160] width 22 height 21
click at [363, 155] on input "Yes" at bounding box center [369, 156] width 12 height 12
checkbox input "true"
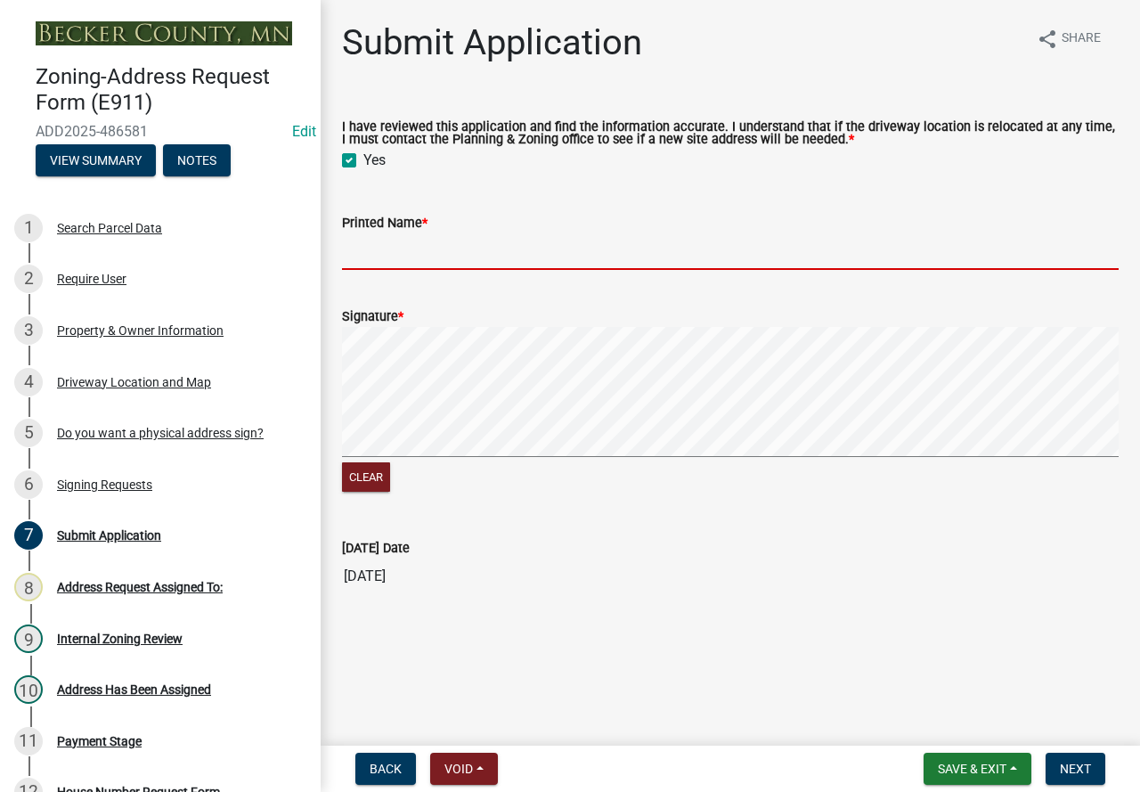
click at [399, 246] on input "Printed Name *" at bounding box center [730, 251] width 777 height 37
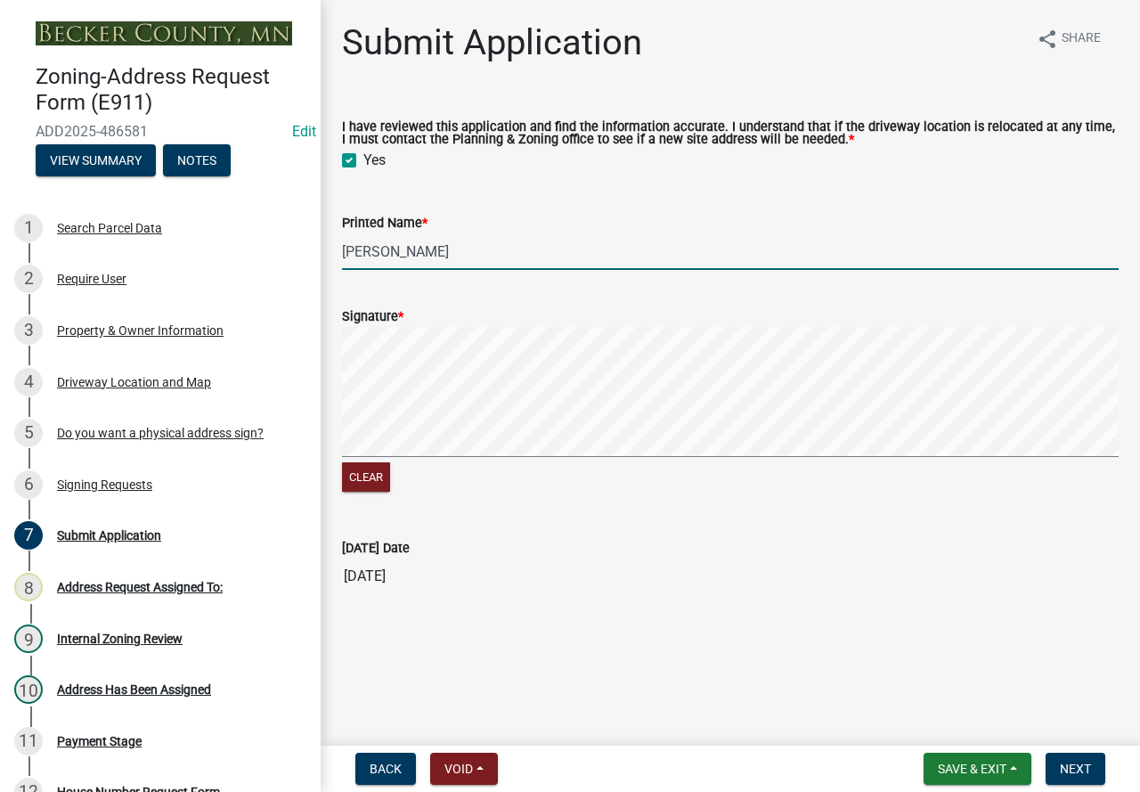
click at [386, 476] on div "Clear" at bounding box center [730, 411] width 777 height 169
click at [468, 492] on div "Clear" at bounding box center [730, 411] width 777 height 169
click at [548, 468] on div "Clear" at bounding box center [730, 411] width 777 height 169
type input "[PERSON_NAME]"
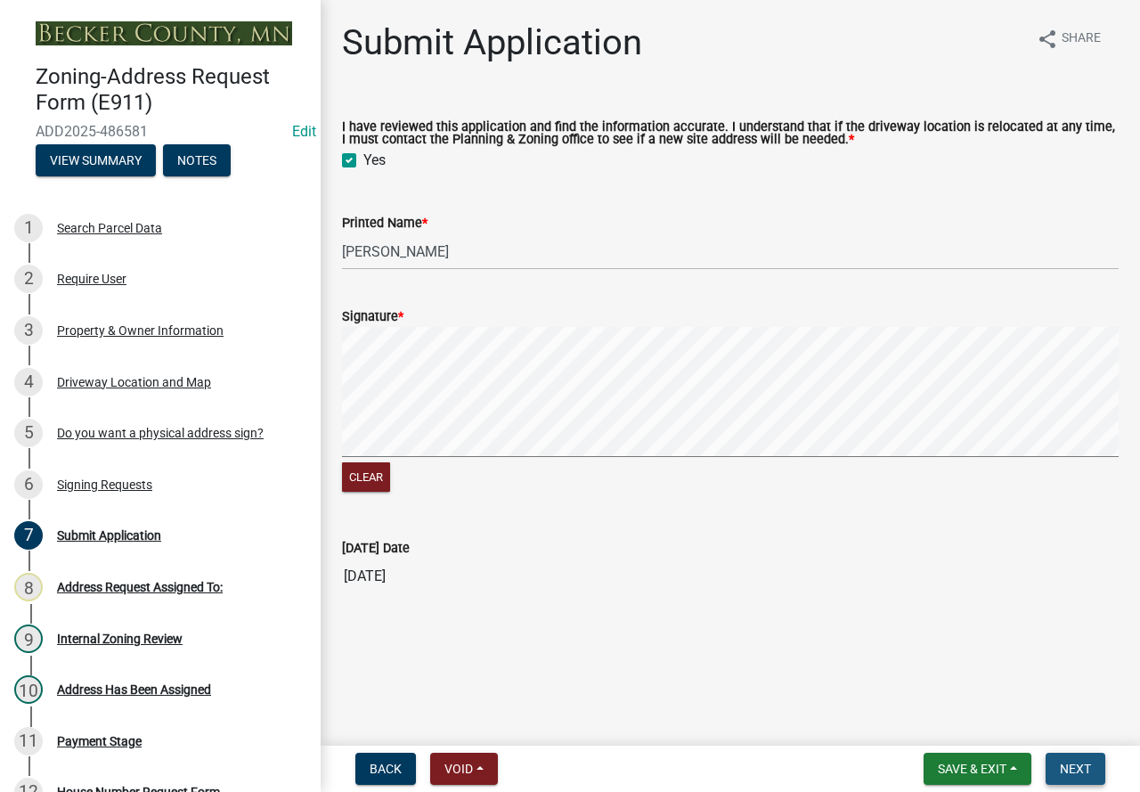
click at [1074, 776] on span "Next" at bounding box center [1075, 769] width 31 height 14
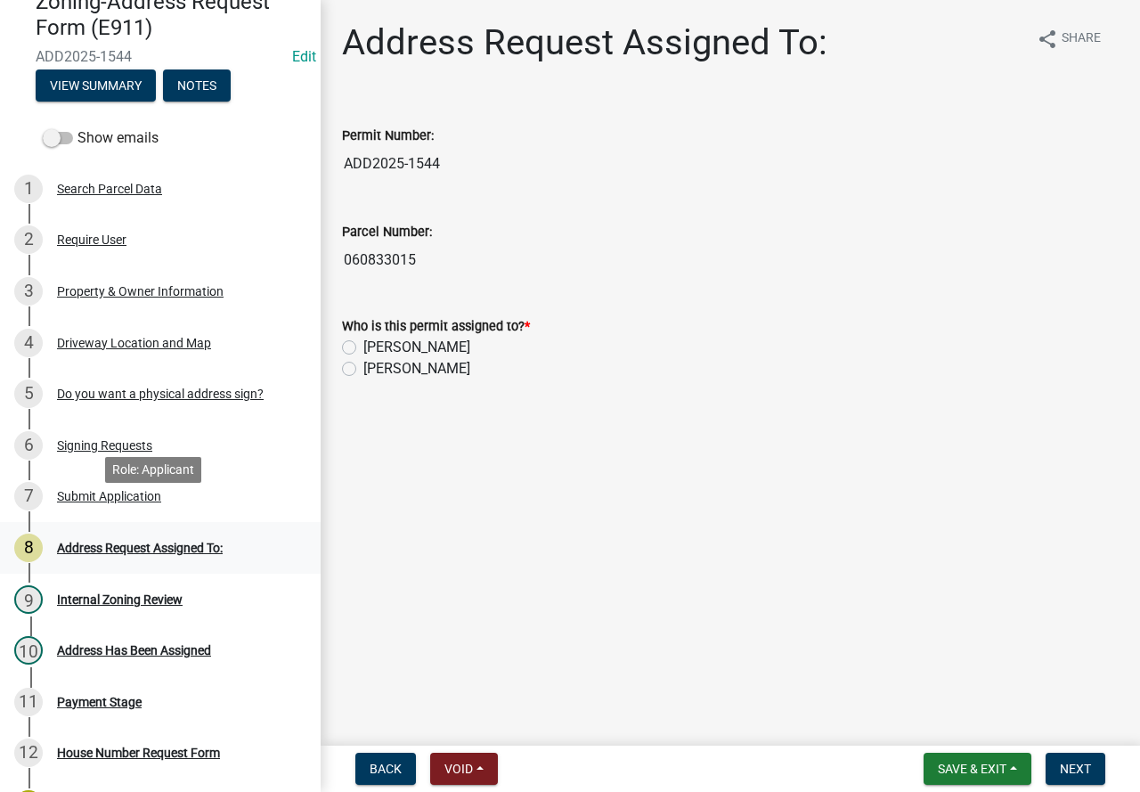
scroll to position [178, 0]
